Goal: Information Seeking & Learning: Compare options

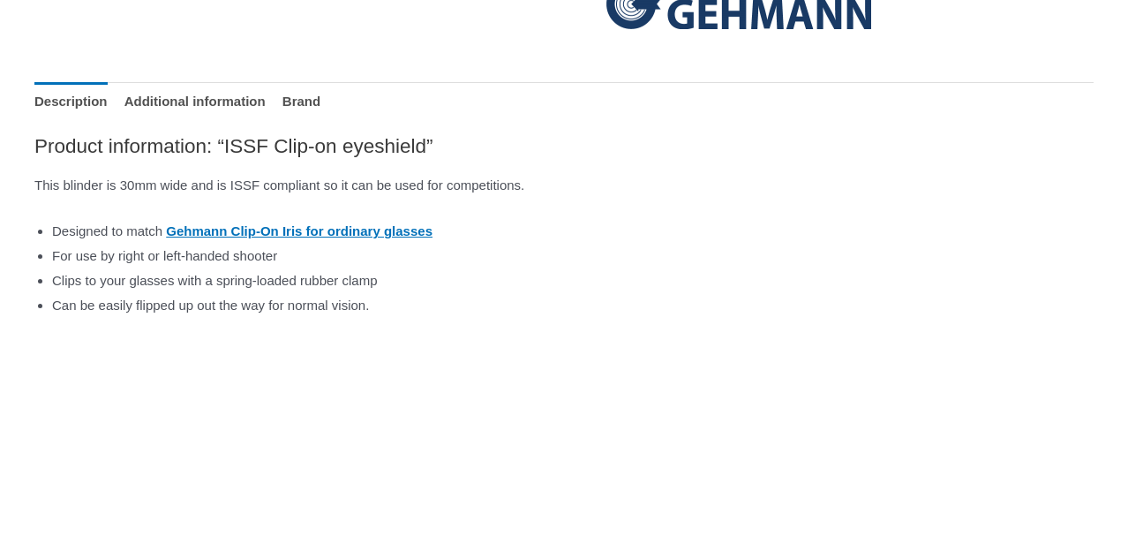
scroll to position [752, 0]
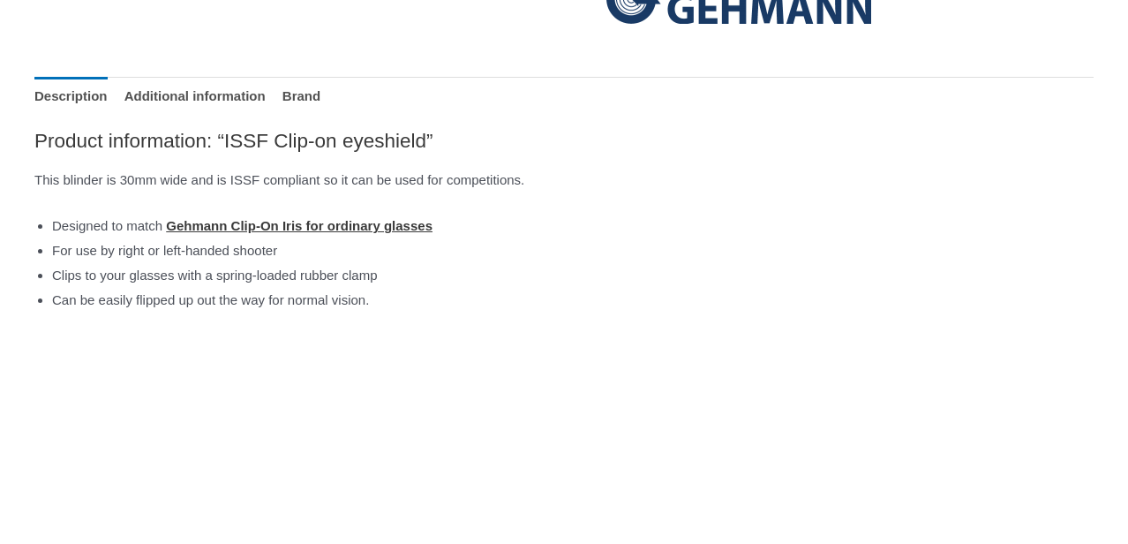
click at [433, 233] on link "Gehmann Clip-On Iris for ordinary glasses" at bounding box center [299, 225] width 267 height 15
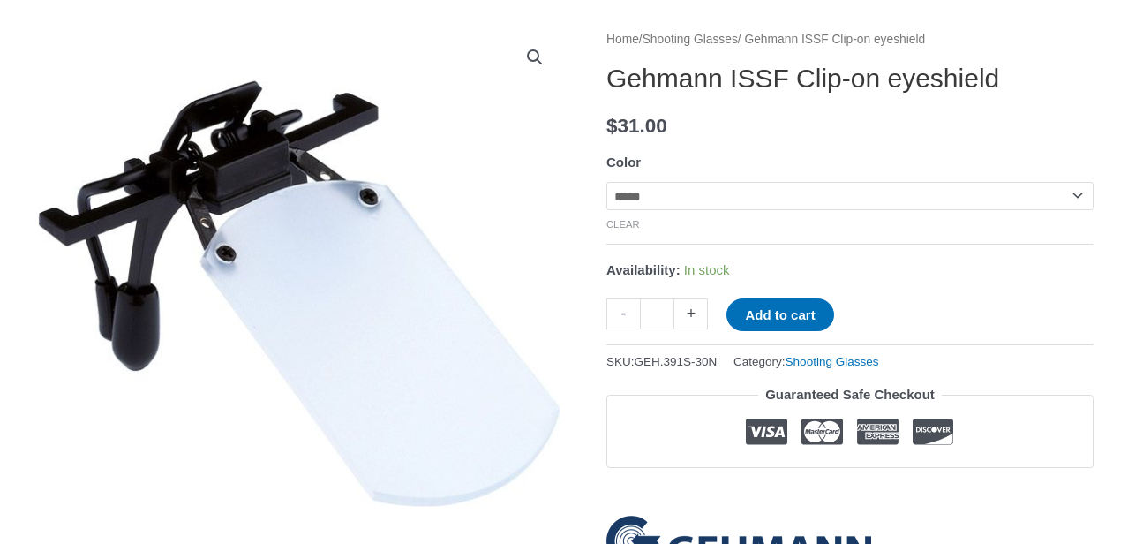
scroll to position [222, 0]
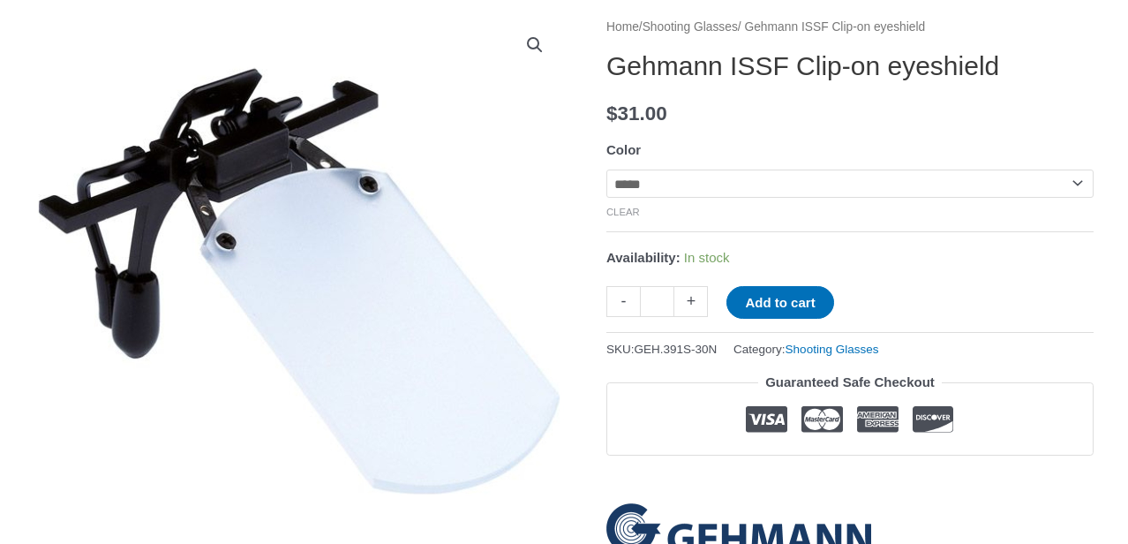
click at [715, 34] on link "Shooting Glasses" at bounding box center [690, 26] width 95 height 13
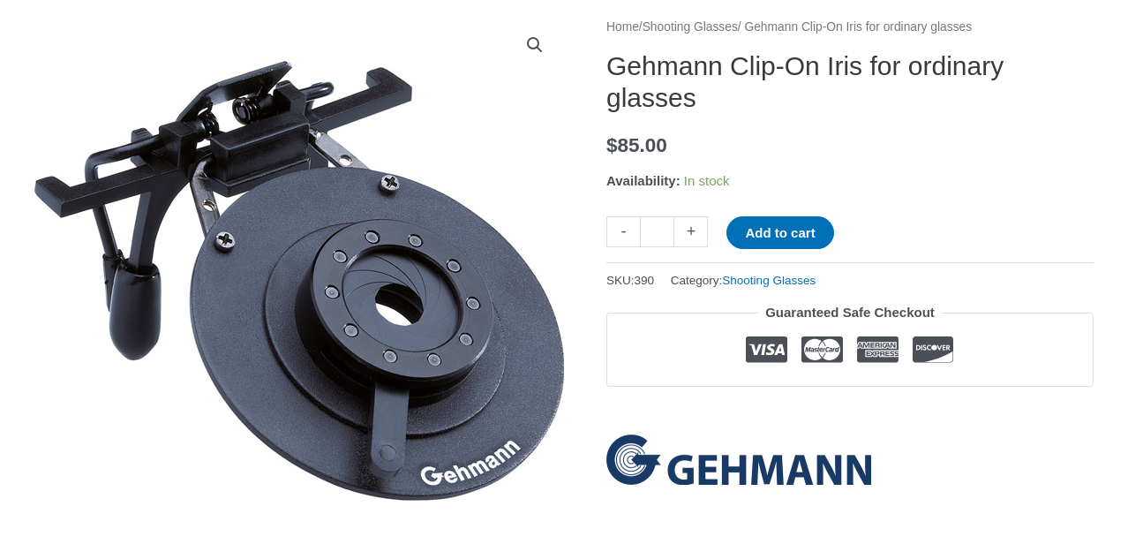
scroll to position [265, 0]
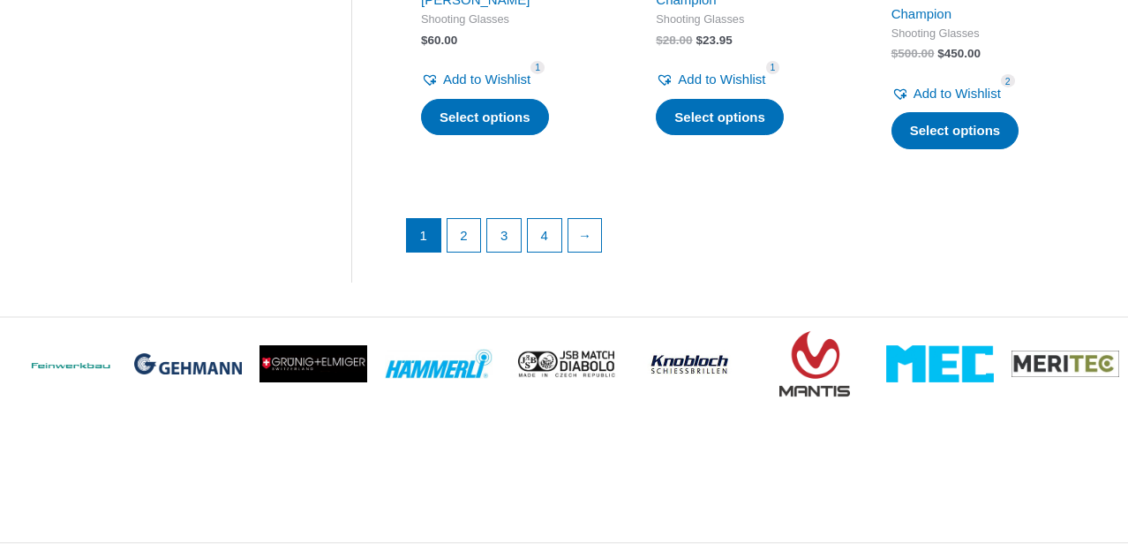
scroll to position [2783, 0]
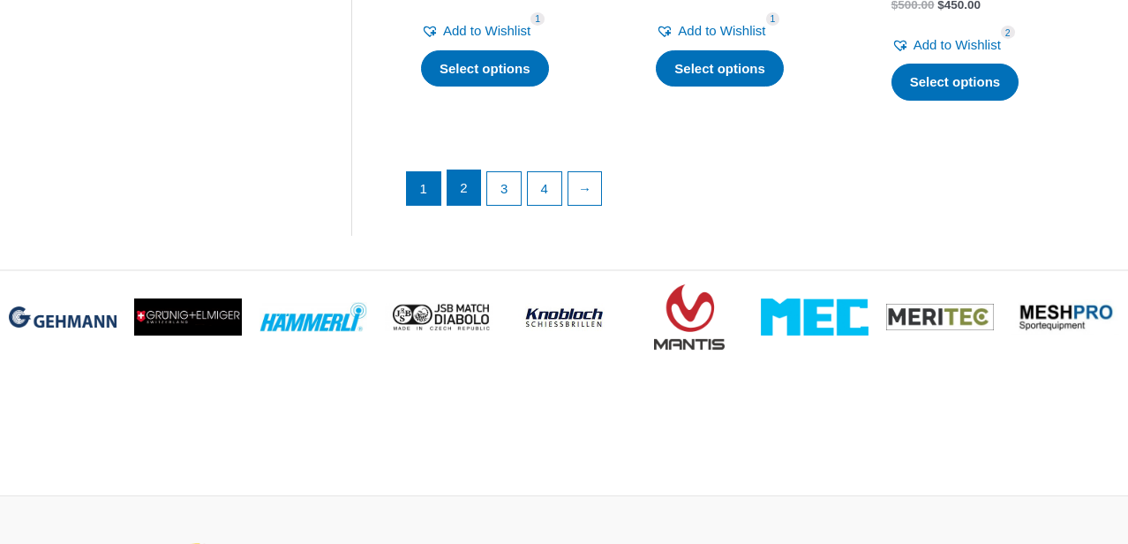
click at [464, 206] on link "2" at bounding box center [465, 187] width 34 height 35
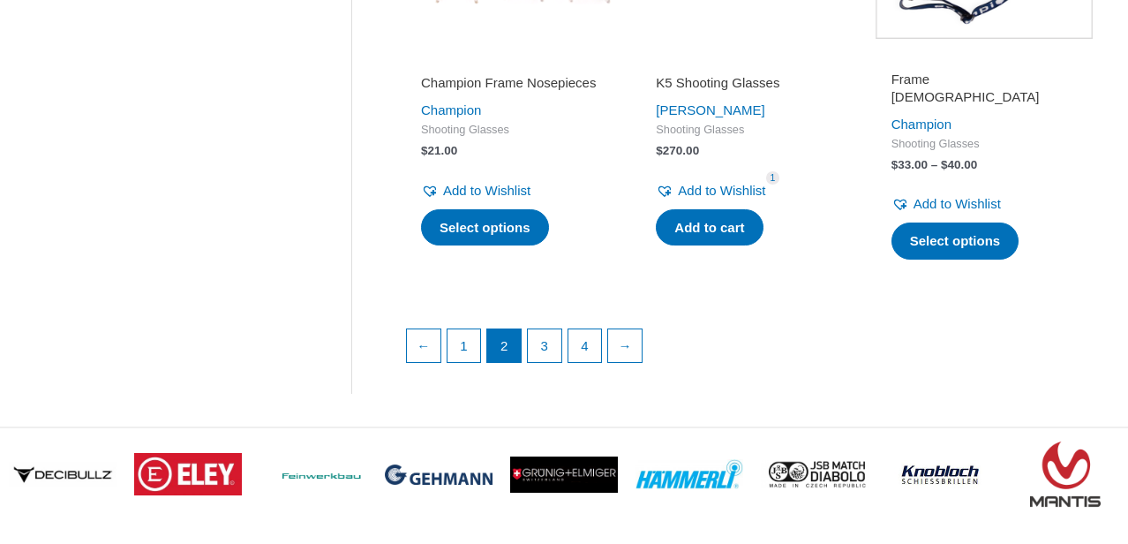
scroll to position [2825, 0]
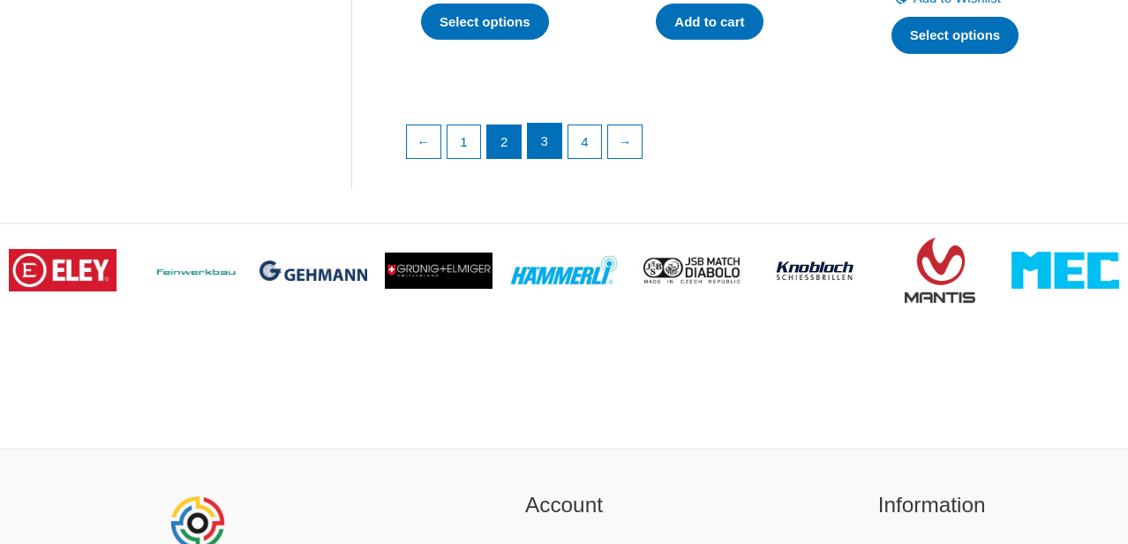
click at [549, 159] on link "3" at bounding box center [545, 141] width 34 height 35
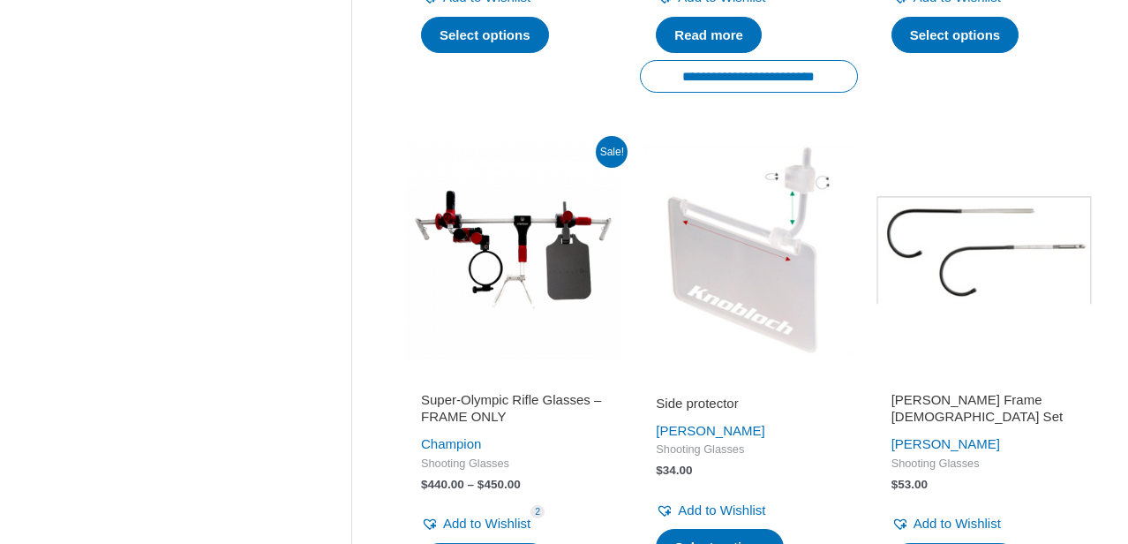
scroll to position [2119, 0]
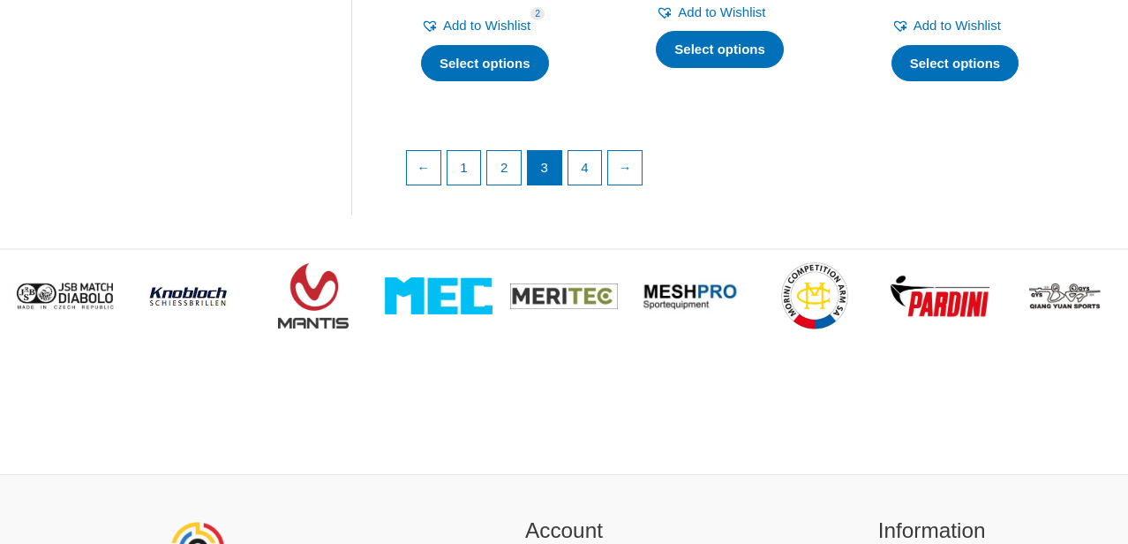
scroll to position [2913, 0]
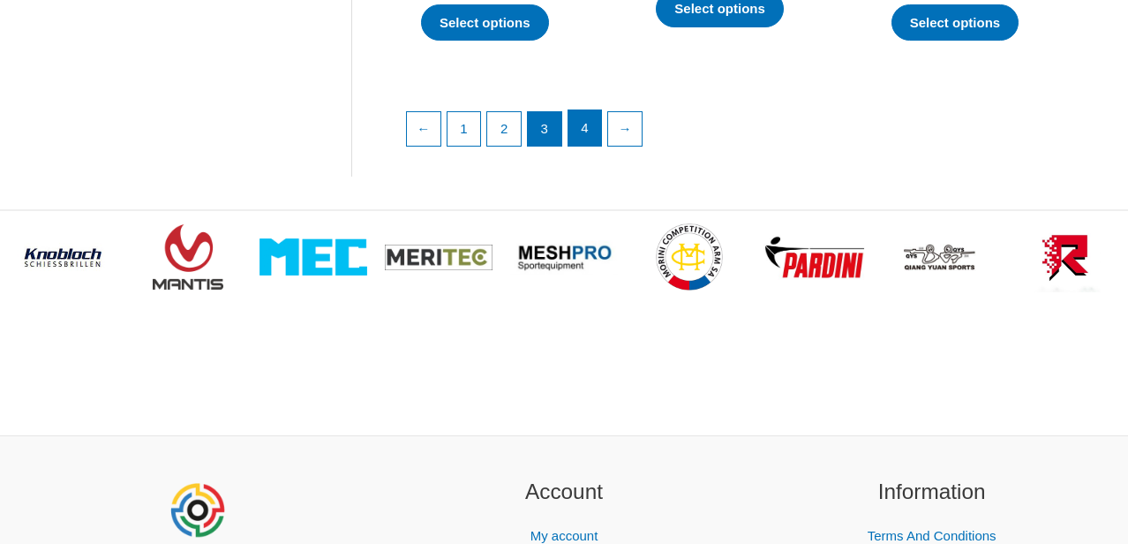
click at [602, 146] on link "4" at bounding box center [586, 127] width 34 height 35
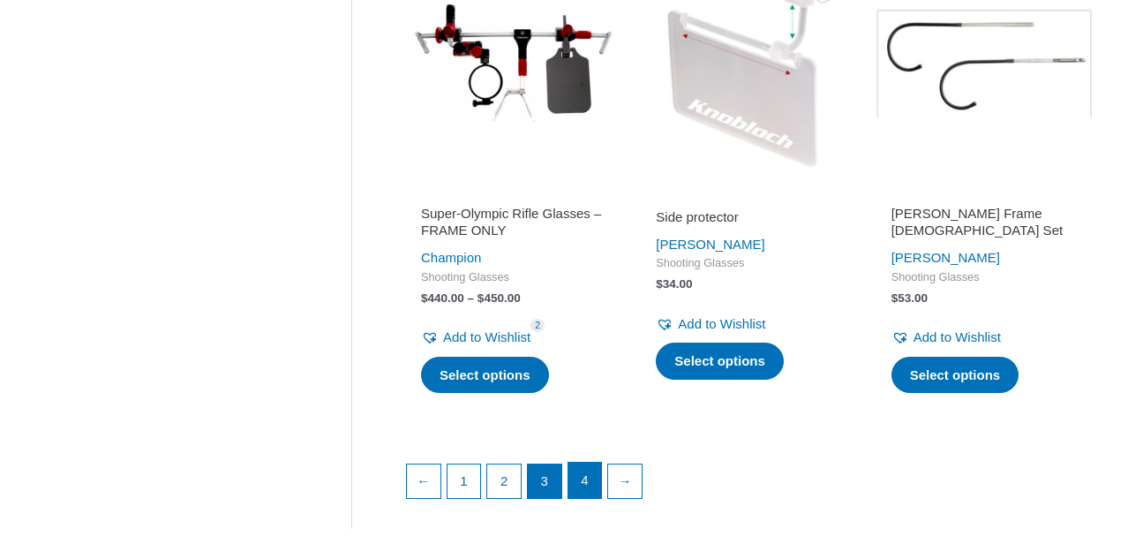
scroll to position [2560, 0]
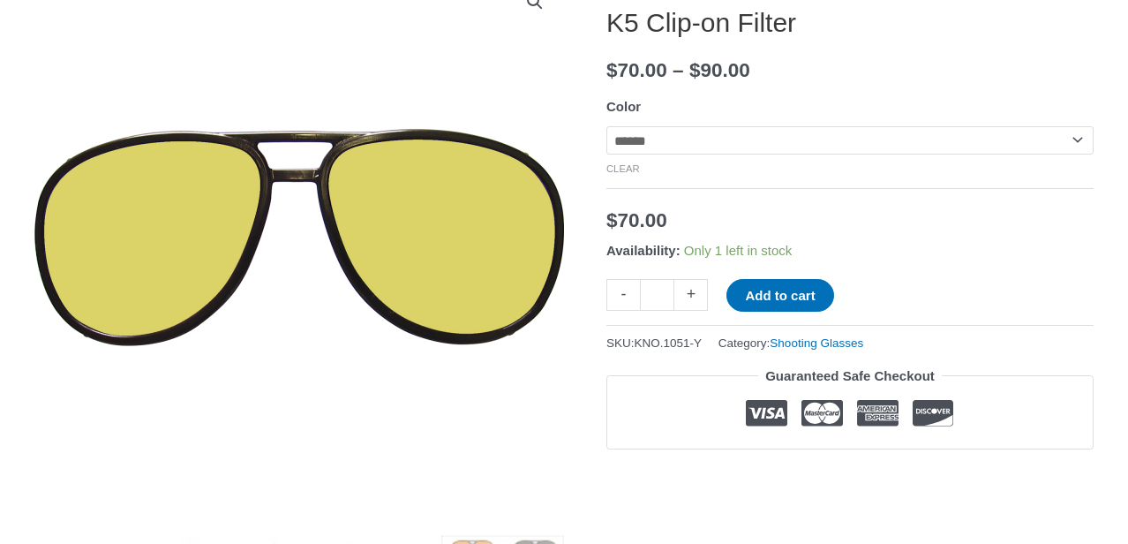
scroll to position [265, 0]
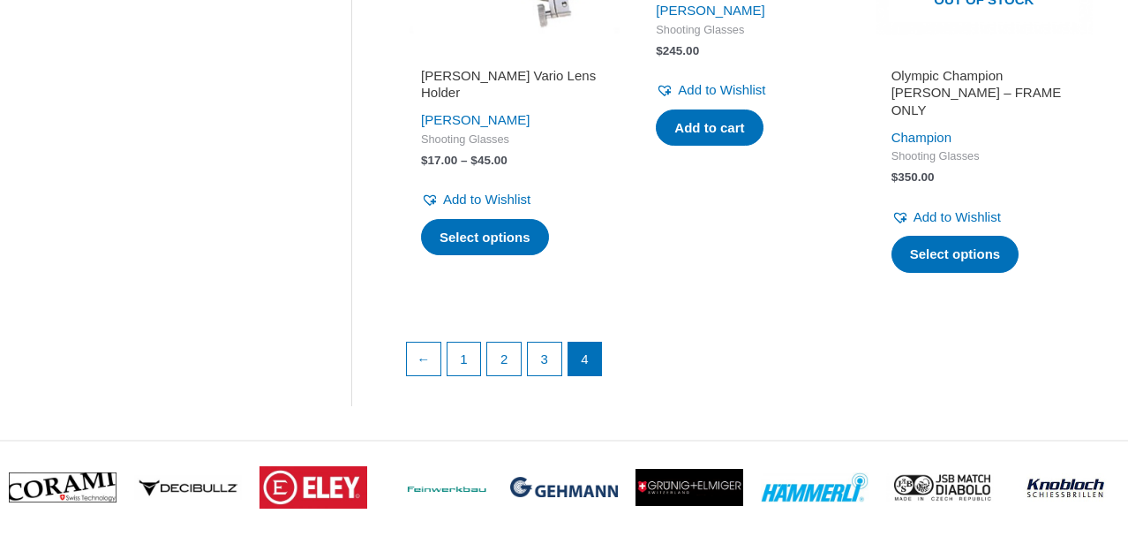
scroll to position [2606, 0]
